Goal: Entertainment & Leisure: Consume media (video, audio)

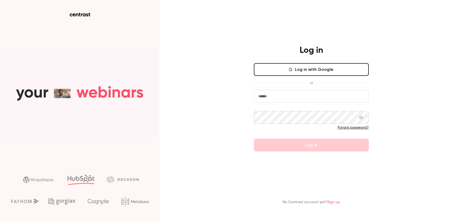
click at [299, 67] on button "Log in with Google" at bounding box center [311, 69] width 115 height 13
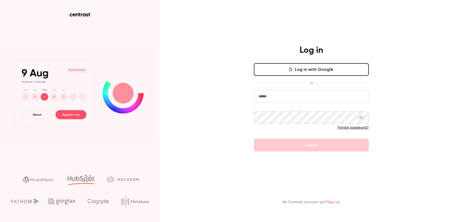
click at [290, 67] on button "Log in with Google" at bounding box center [311, 69] width 115 height 13
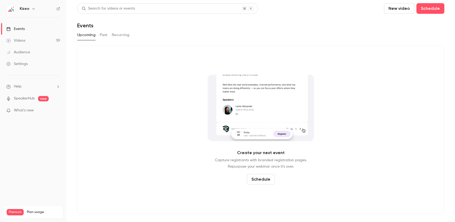
click at [41, 35] on link "Videos 59" at bounding box center [33, 41] width 66 height 12
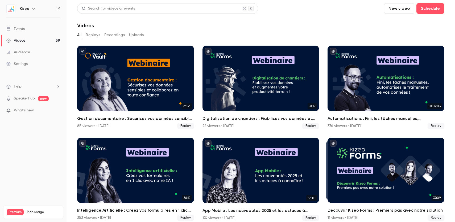
click at [89, 33] on button "Replays" at bounding box center [93, 35] width 14 height 9
click at [194, 11] on div "Search for videos or events" at bounding box center [167, 8] width 181 height 11
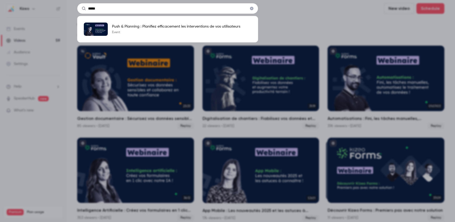
type input "****"
